Goal: Navigation & Orientation: Find specific page/section

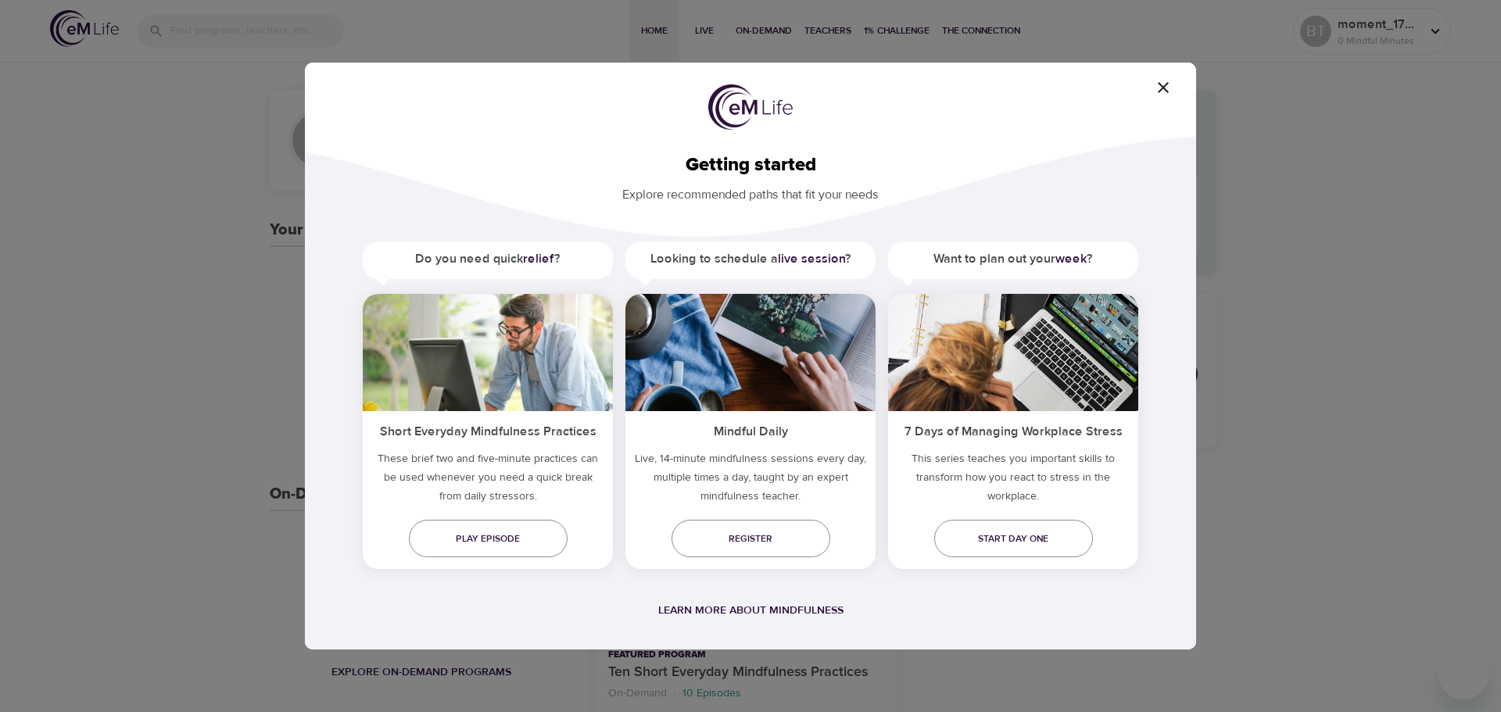
click at [1163, 87] on icon "button" at bounding box center [1163, 87] width 11 height 11
